Goal: Task Accomplishment & Management: Manage account settings

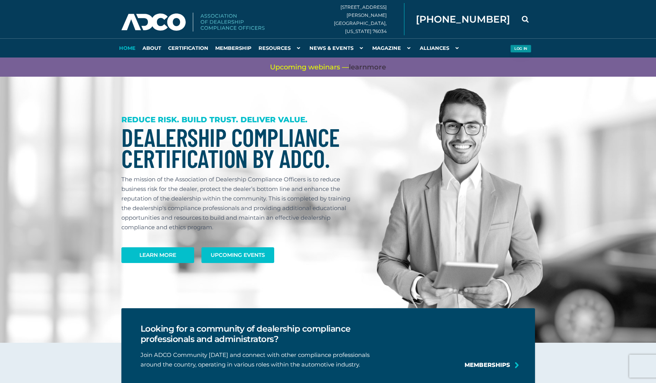
click at [524, 47] on button "Log in" at bounding box center [520, 49] width 21 height 8
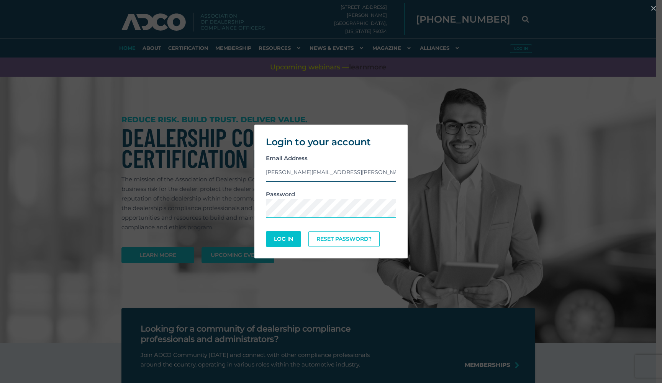
type input "linda.robertson@adcocommunity.com"
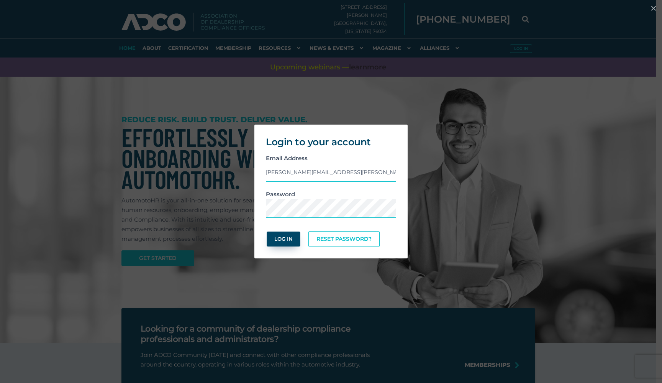
click at [283, 239] on button "Log In" at bounding box center [283, 238] width 33 height 15
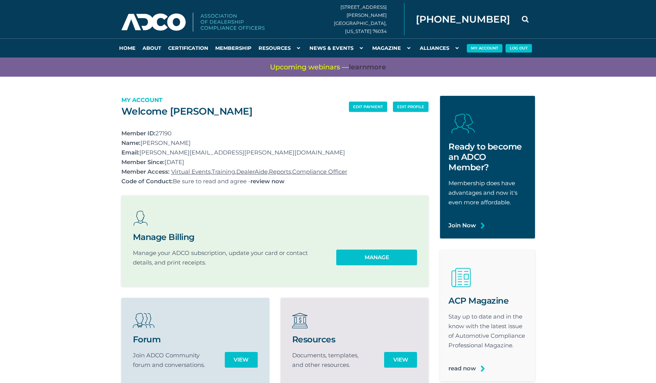
click at [597, 116] on section "edit payment edit profile Welcome Linda Robertson My Account Member ID: 27190 N…" at bounding box center [328, 303] width 656 height 452
click at [276, 180] on link "review now" at bounding box center [267, 181] width 34 height 10
